Goal: Task Accomplishment & Management: Manage account settings

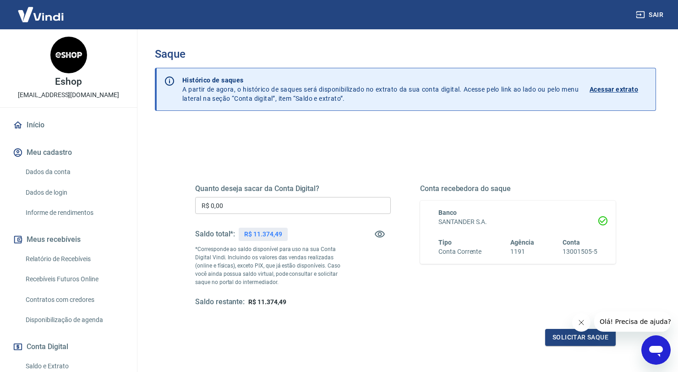
drag, startPoint x: 199, startPoint y: 198, endPoint x: 188, endPoint y: 196, distance: 10.8
click at [190, 197] on div "Quanto deseja sacar da Conta Digital? R$ 0,00 ​ Saldo total*: R$ 11.374,49 *Cor…" at bounding box center [405, 250] width 443 height 213
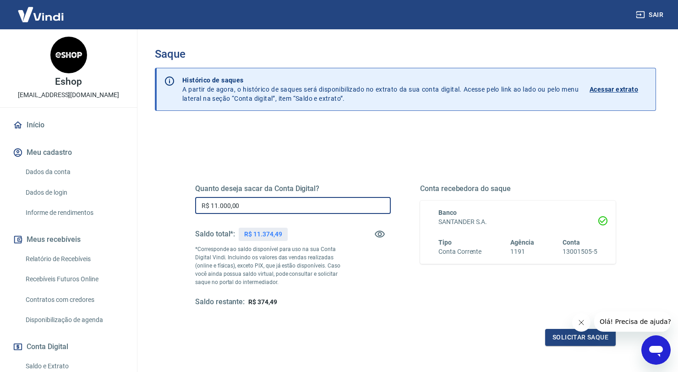
drag, startPoint x: 251, startPoint y: 206, endPoint x: 143, endPoint y: 185, distance: 109.7
click at [143, 186] on div "Saque Histórico de saques A partir de agora, o histórico de saques será disponi…" at bounding box center [406, 207] width 546 height 357
type input "R$ 11.300,00"
click at [562, 341] on button "Solicitar saque" at bounding box center [581, 337] width 71 height 17
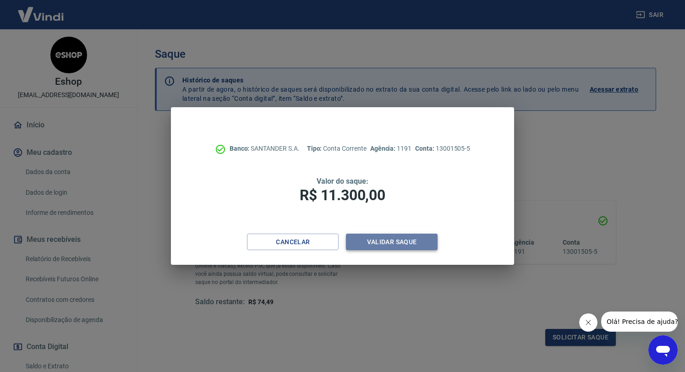
click at [420, 245] on button "Validar saque" at bounding box center [392, 242] width 92 height 17
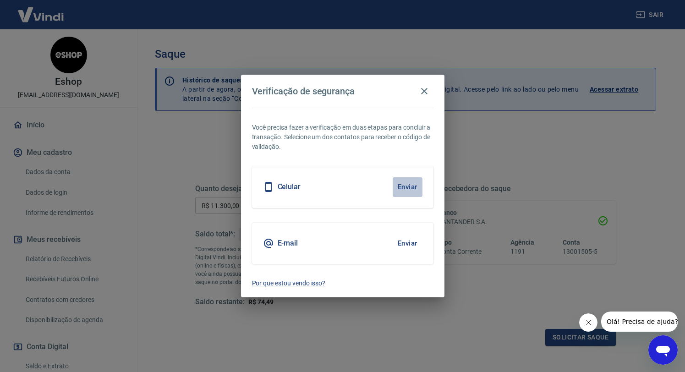
click at [408, 185] on button "Enviar" at bounding box center [408, 186] width 30 height 19
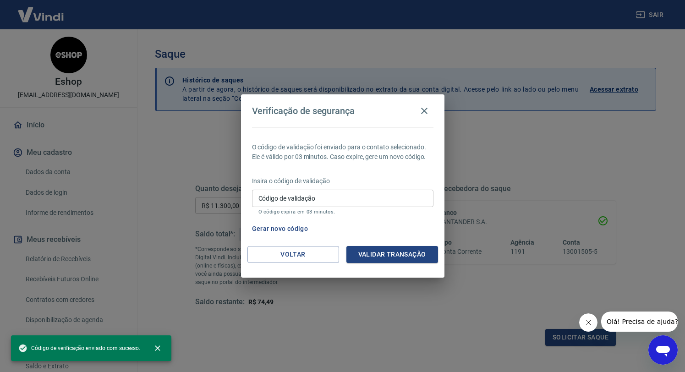
click at [329, 198] on input "Código de validação" at bounding box center [343, 198] width 182 height 17
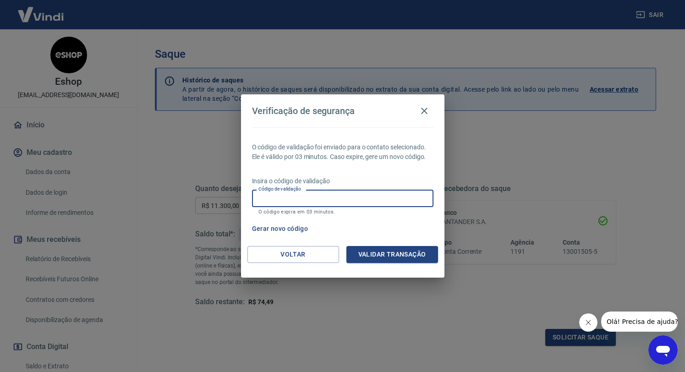
drag, startPoint x: 325, startPoint y: 199, endPoint x: 316, endPoint y: 198, distance: 9.2
click at [325, 199] on input "Código de validação" at bounding box center [343, 198] width 182 height 17
type input "346338"
click at [386, 261] on button "Validar transação" at bounding box center [393, 254] width 92 height 17
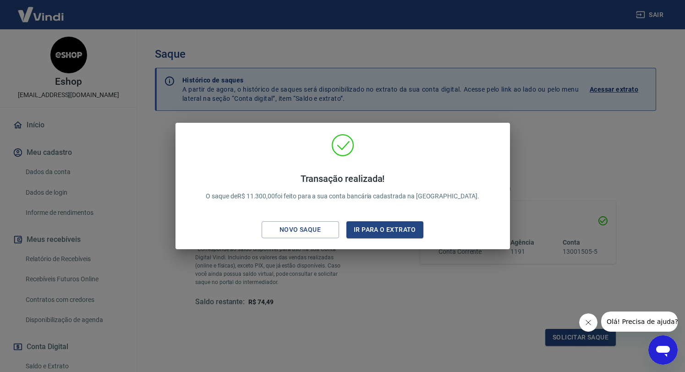
click at [497, 301] on div "Transação realizada! O saque de R$ 11.300,00 foi feito para a sua conta bancári…" at bounding box center [342, 186] width 685 height 372
